Goal: Find specific page/section: Find specific page/section

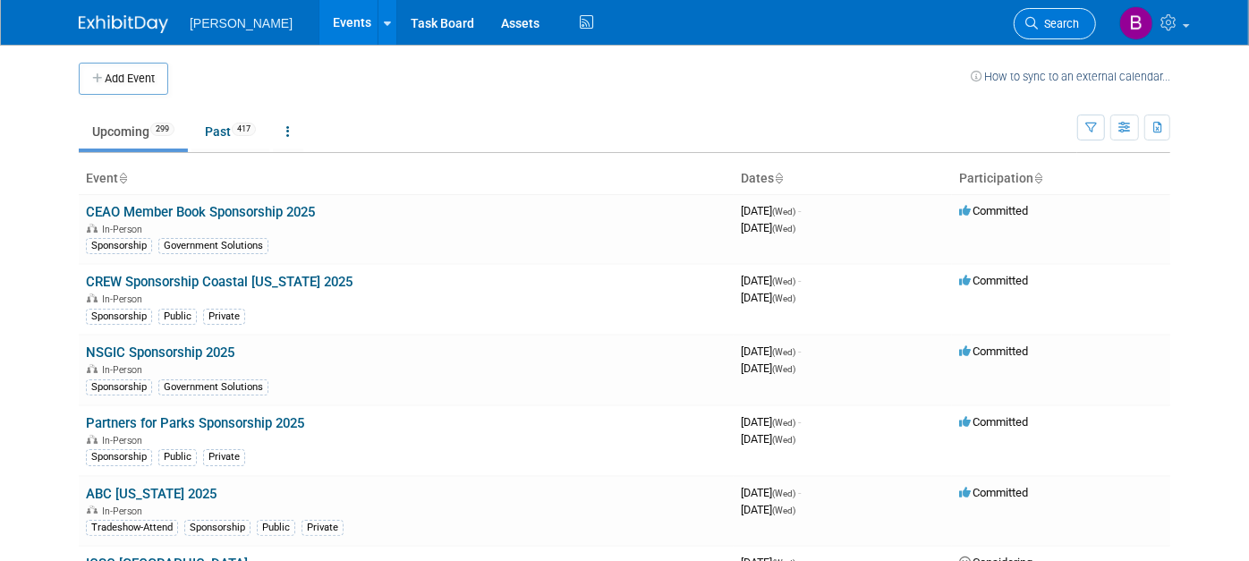
click at [1075, 21] on span "Search" at bounding box center [1058, 23] width 41 height 13
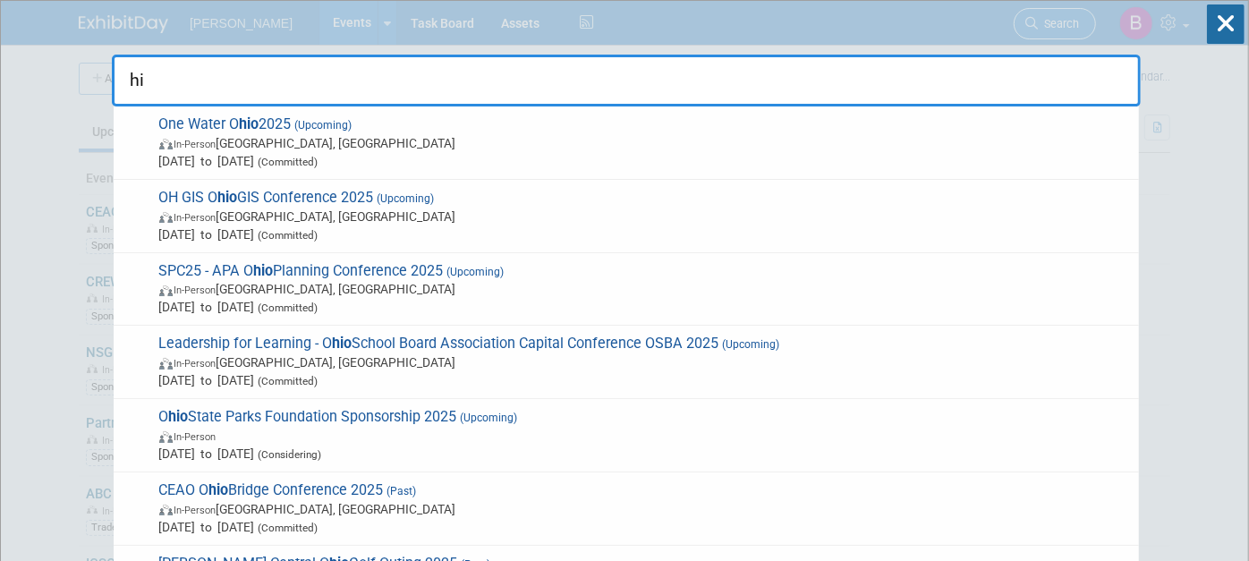
type input "h"
type input "ohio"
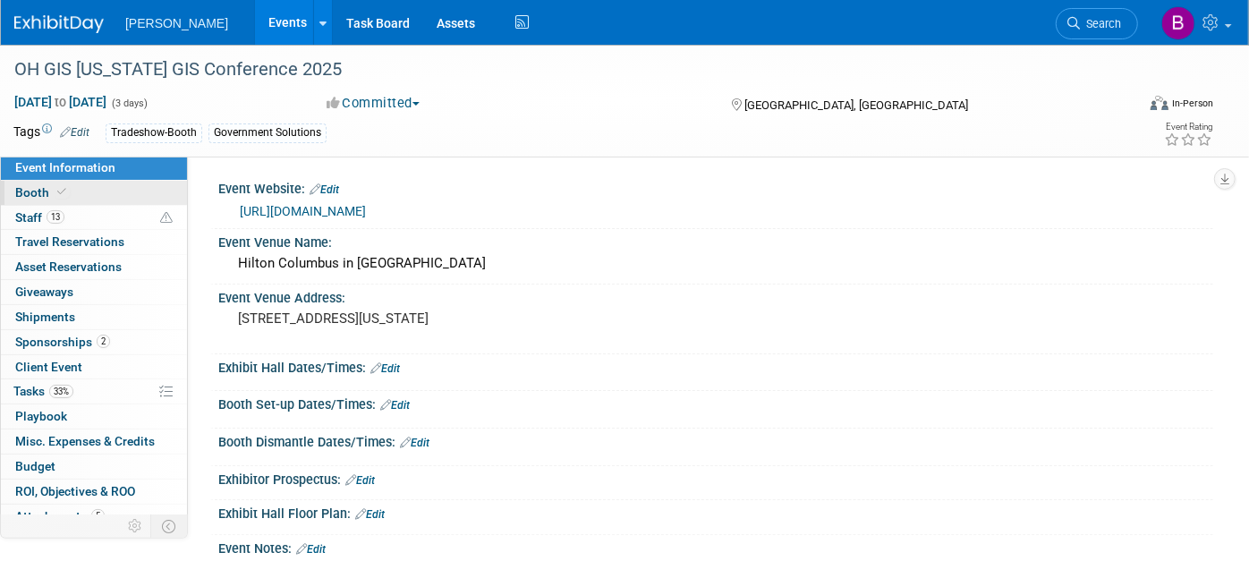
click at [44, 197] on span "Booth" at bounding box center [42, 192] width 55 height 14
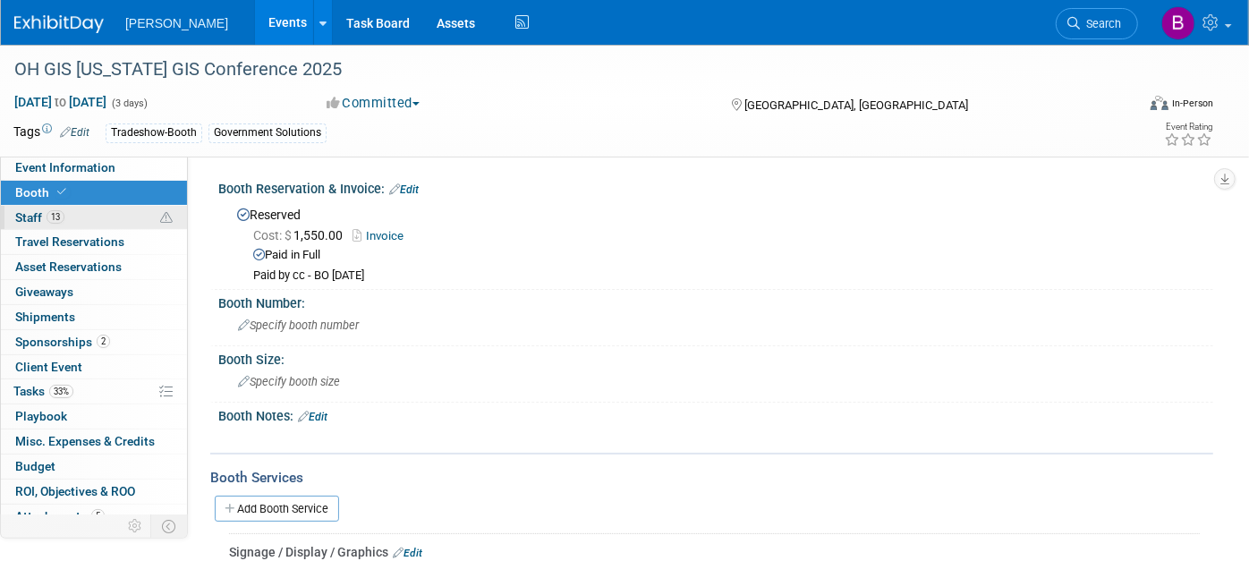
click at [64, 228] on link "13 Staff 13" at bounding box center [94, 218] width 186 height 24
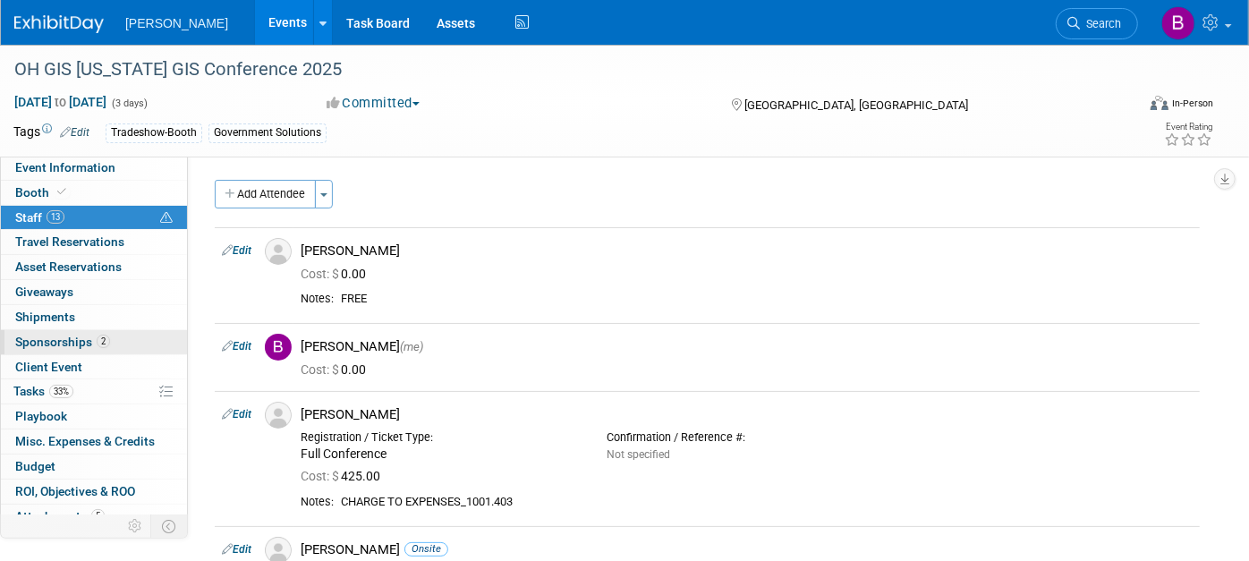
click at [96, 332] on link "2 Sponsorships 2" at bounding box center [94, 342] width 186 height 24
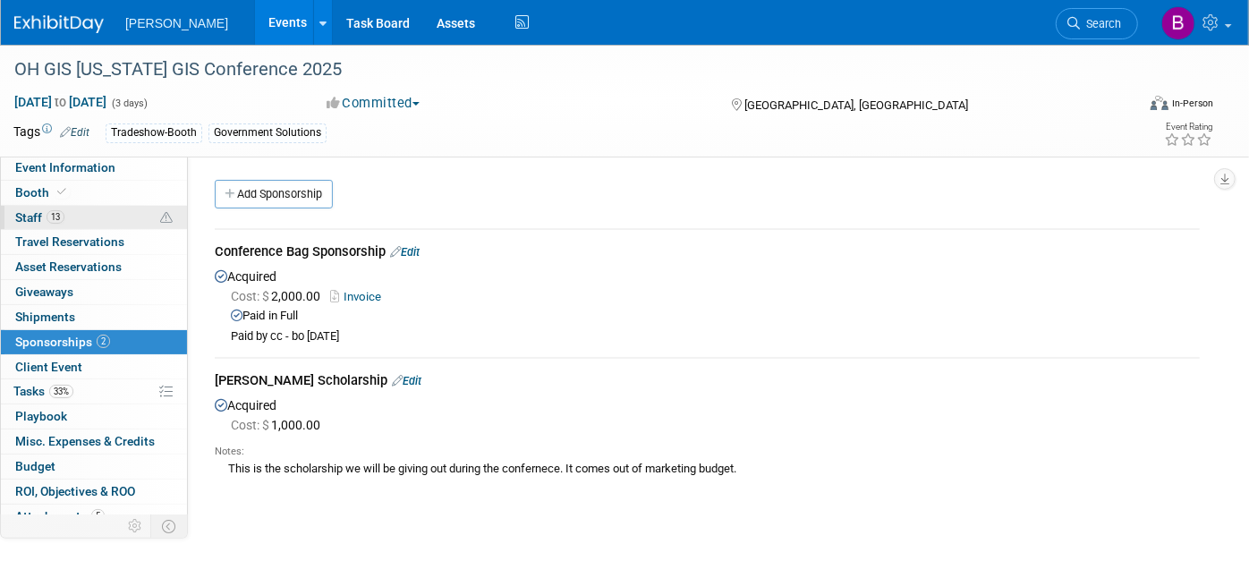
click at [88, 212] on link "13 Staff 13" at bounding box center [94, 218] width 186 height 24
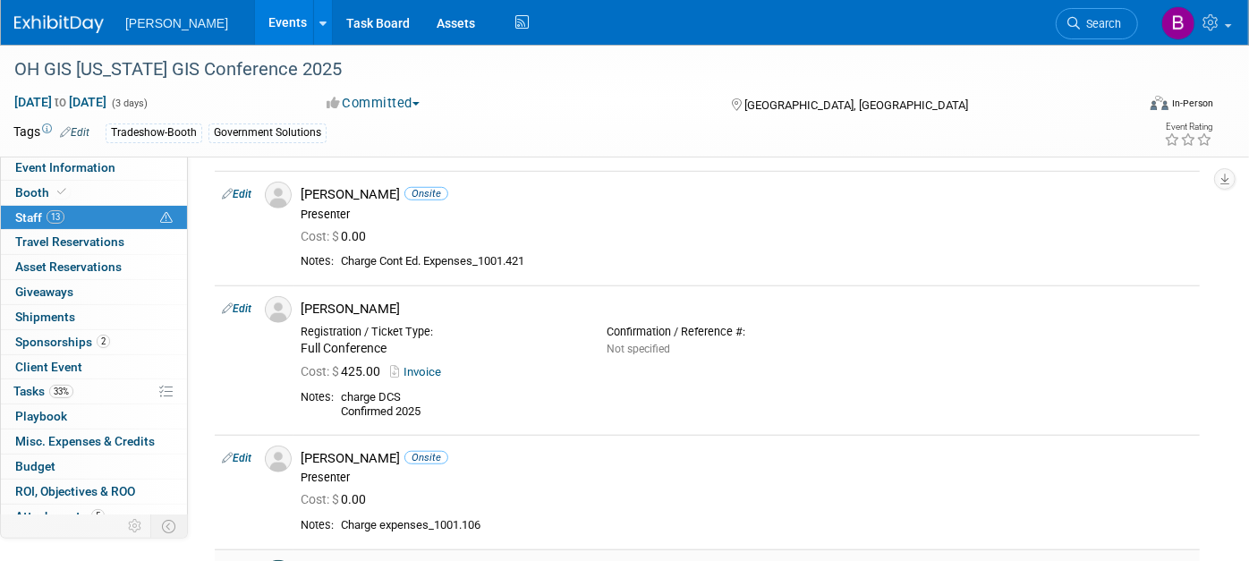
scroll to position [739, 0]
click at [109, 399] on link "33% Tasks 33%" at bounding box center [94, 391] width 186 height 24
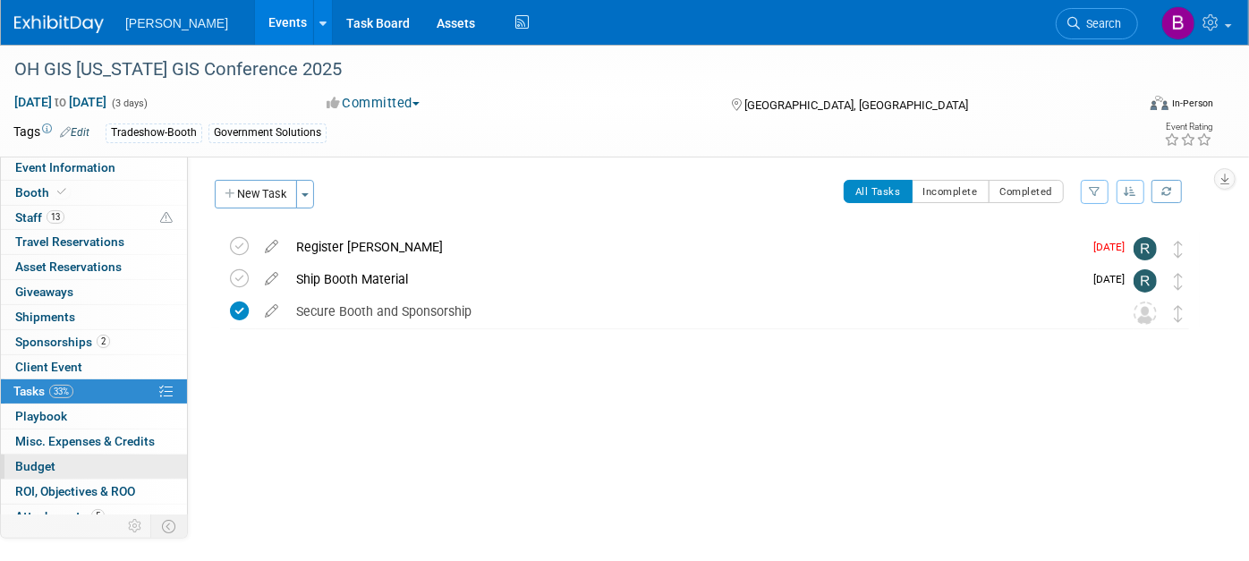
click at [90, 460] on link "Budget" at bounding box center [94, 467] width 186 height 24
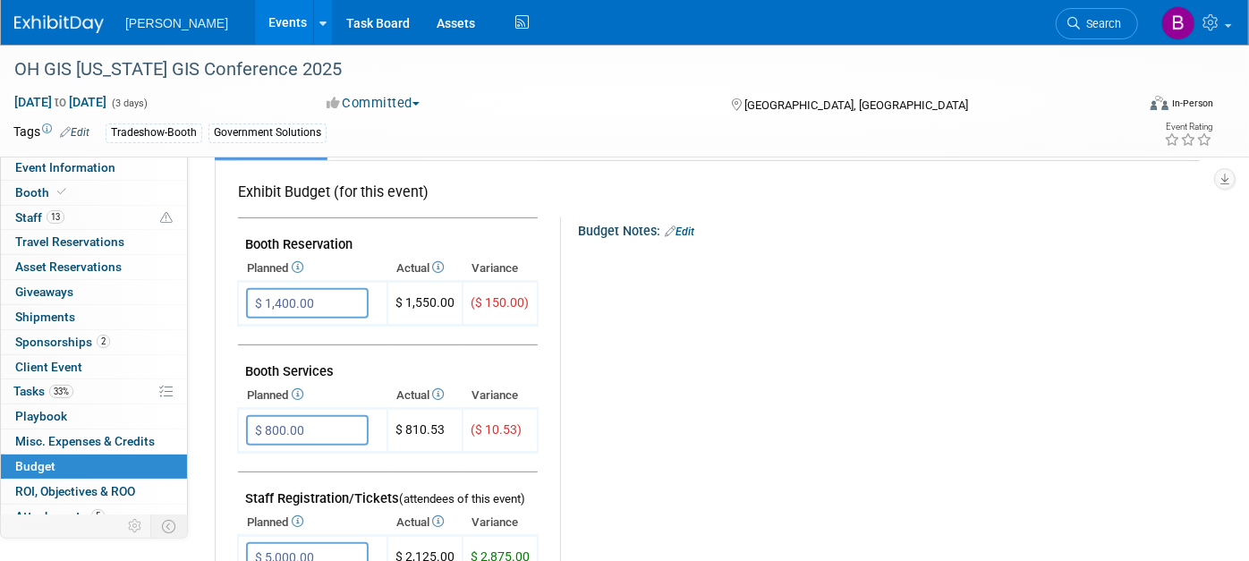
scroll to position [287, 0]
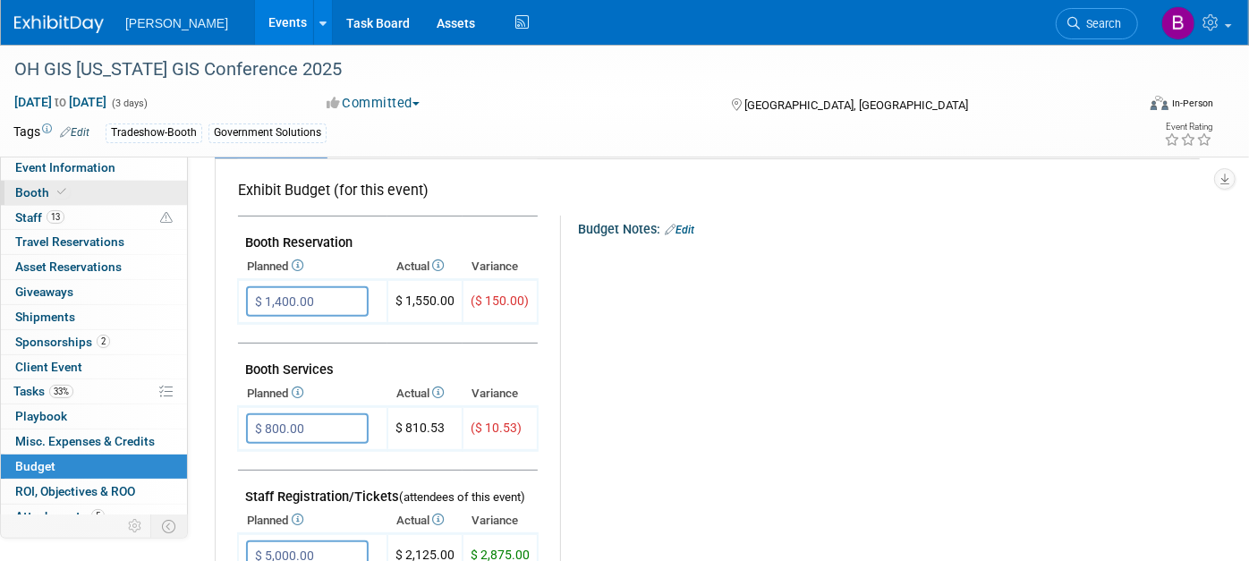
click at [54, 186] on span at bounding box center [62, 191] width 16 height 13
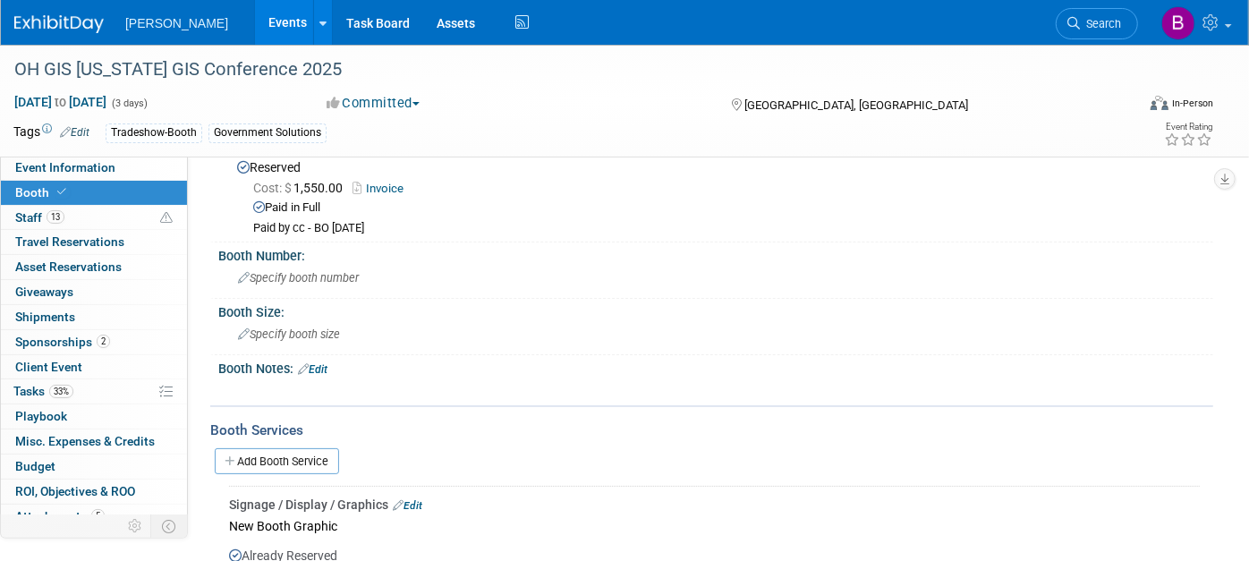
scroll to position [0, 0]
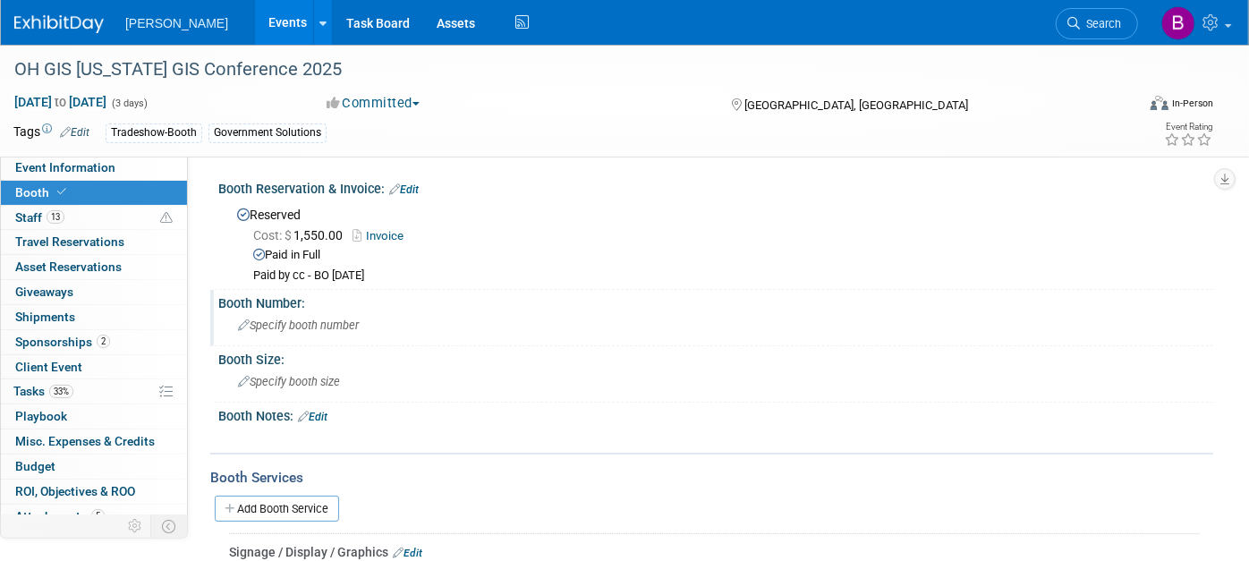
click at [272, 304] on div "Booth Number:" at bounding box center [715, 301] width 995 height 22
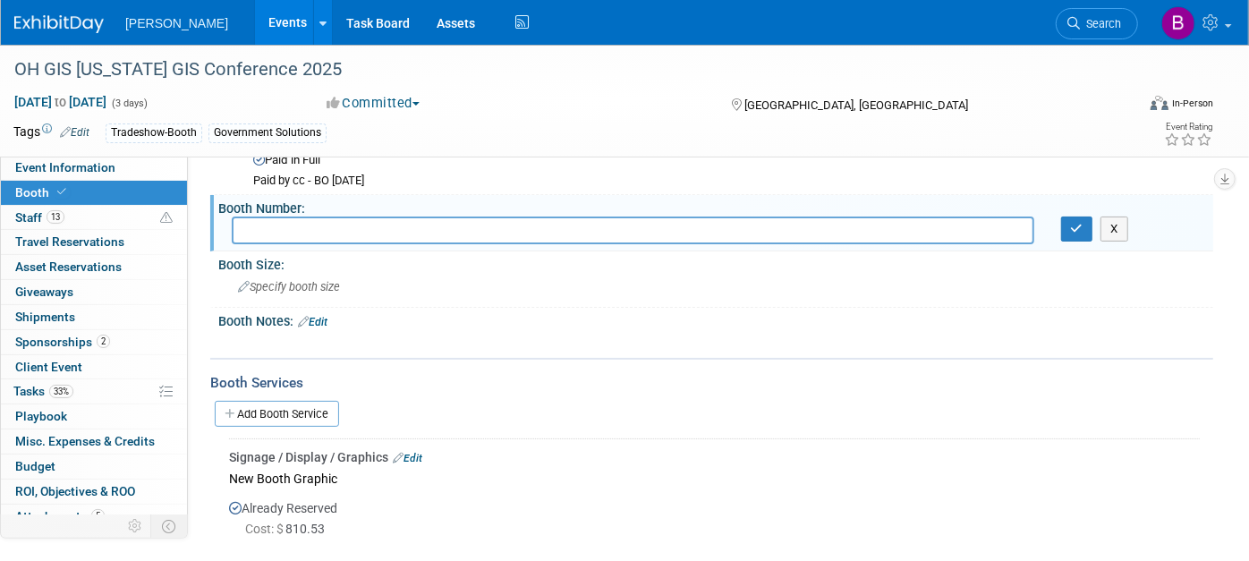
scroll to position [109, 0]
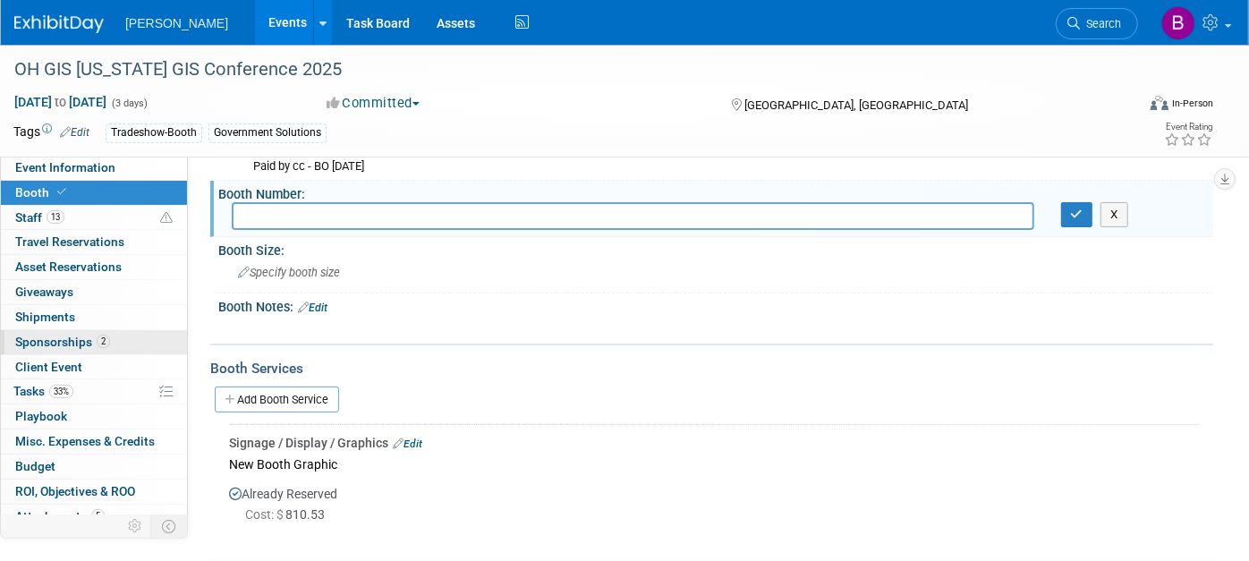
click at [72, 338] on span "Sponsorships 2" at bounding box center [62, 342] width 95 height 14
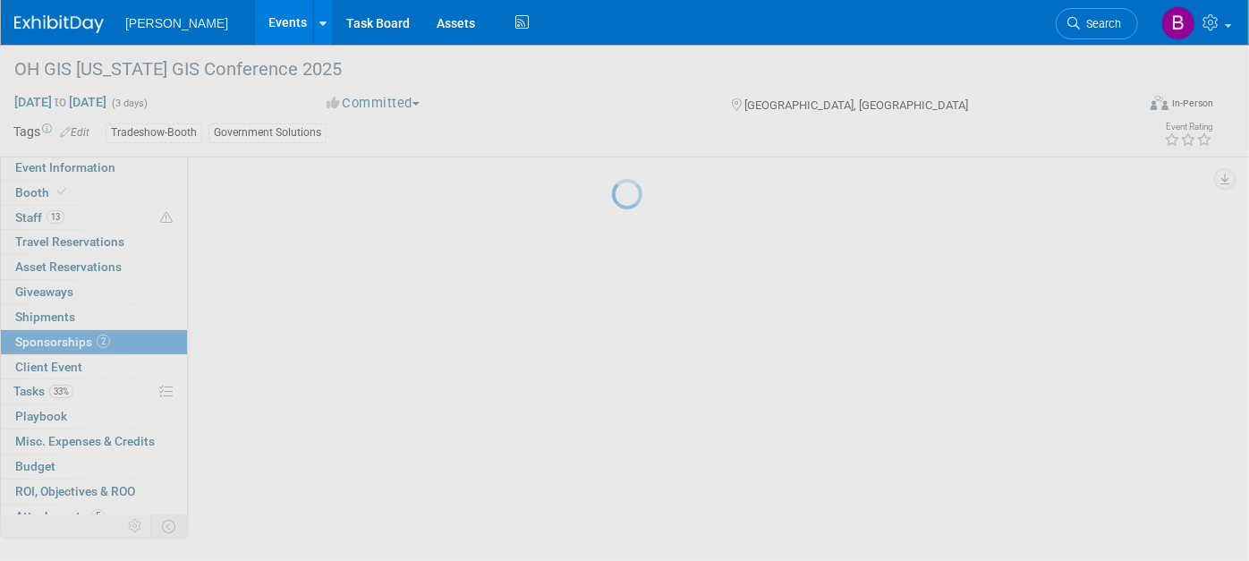
scroll to position [0, 0]
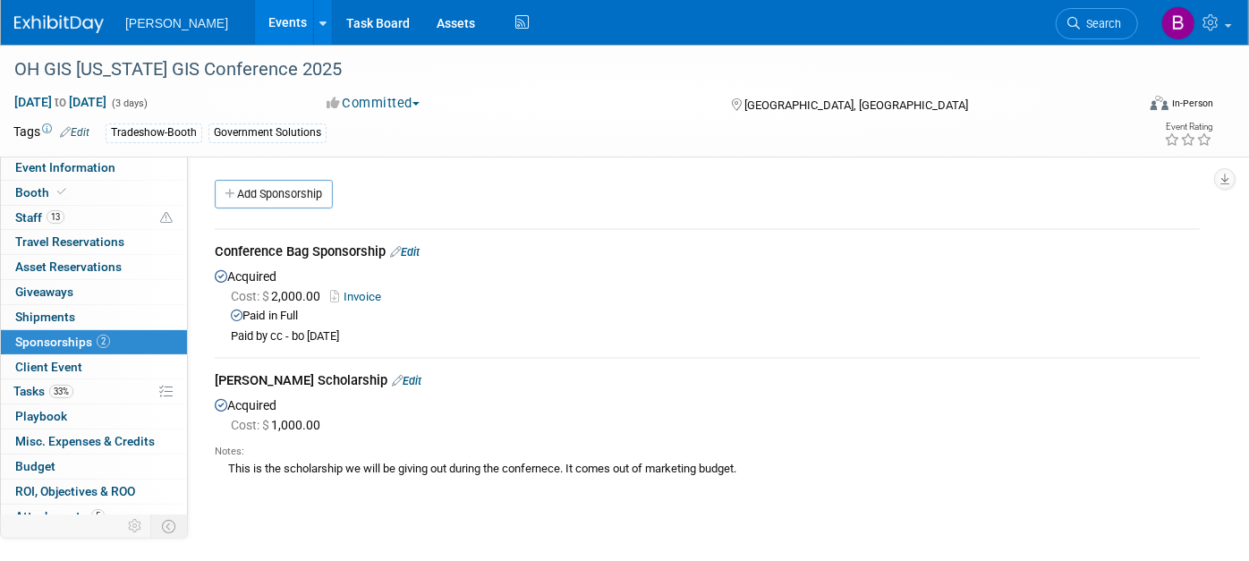
click at [541, 25] on div "[PERSON_NAME] Events Add Event Bulk Upload Events Shareable Event Boards Recent…" at bounding box center [613, 22] width 1198 height 45
